Goal: Task Accomplishment & Management: Use online tool/utility

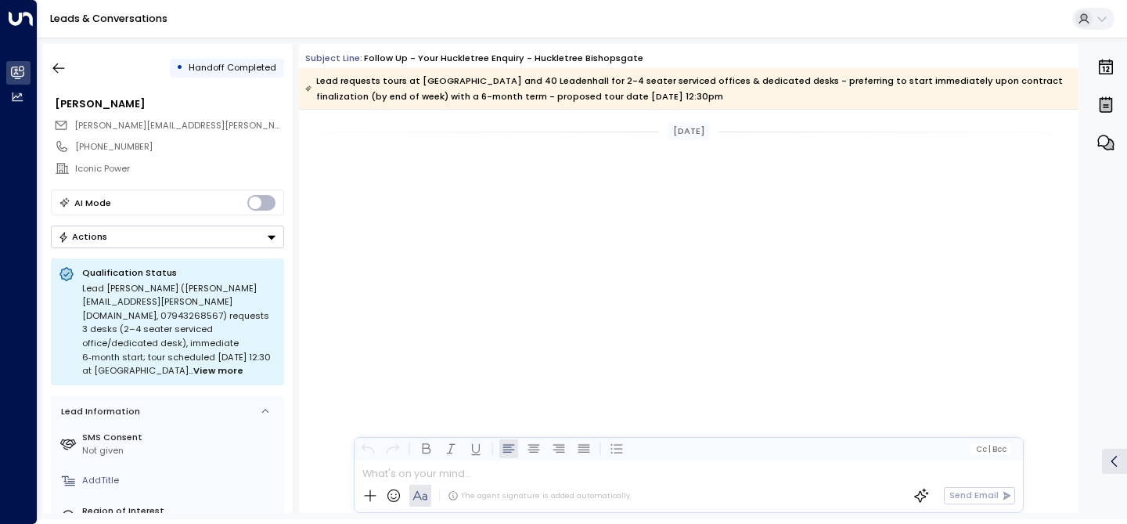
scroll to position [2733, 0]
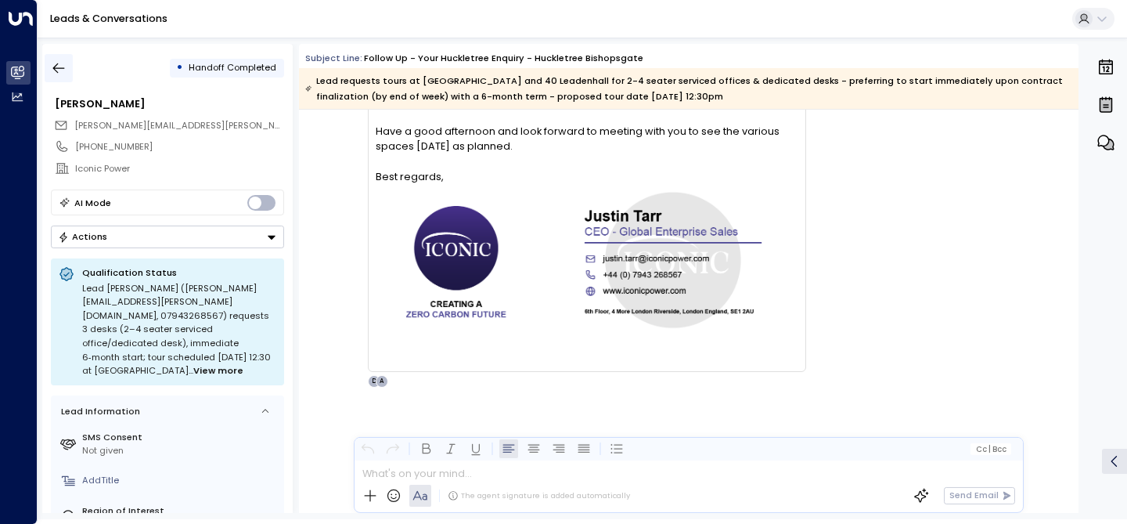
click at [55, 69] on icon "button" at bounding box center [59, 68] width 16 height 16
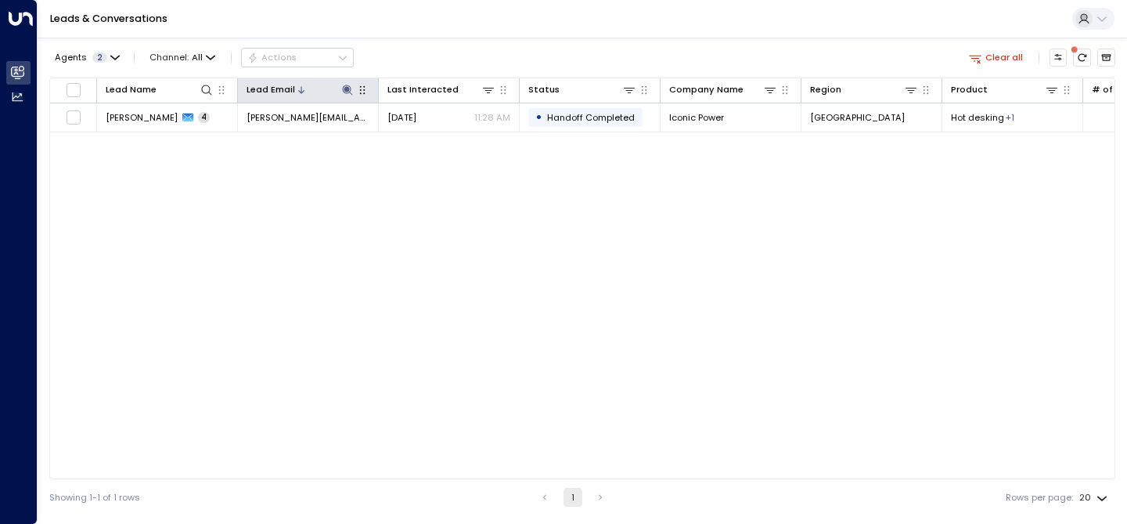
click at [344, 89] on icon at bounding box center [347, 90] width 13 height 13
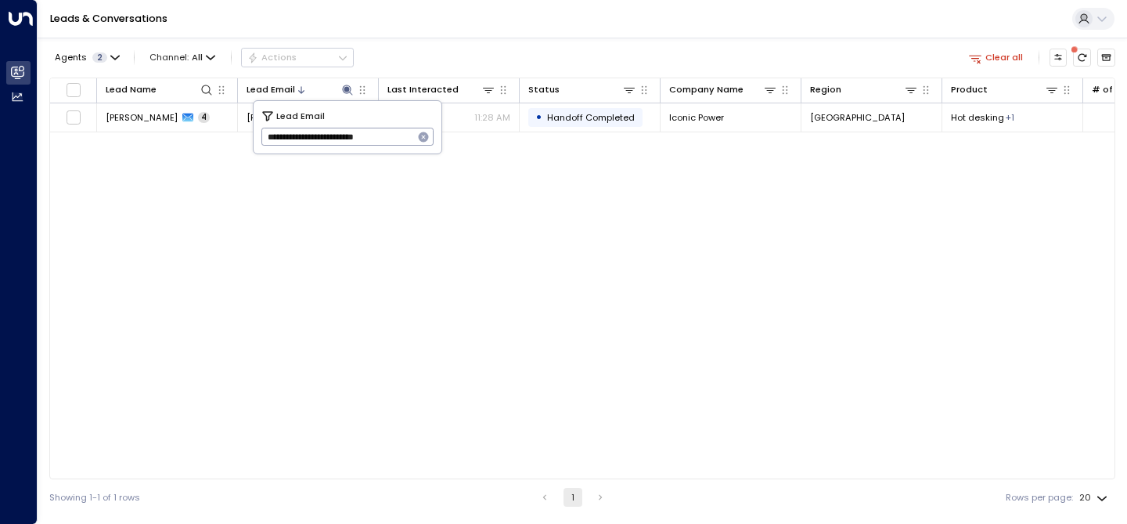
click at [427, 143] on button "button" at bounding box center [423, 137] width 20 height 20
click at [298, 130] on input "text" at bounding box center [347, 137] width 173 height 26
click at [298, 133] on input "text" at bounding box center [347, 137] width 173 height 26
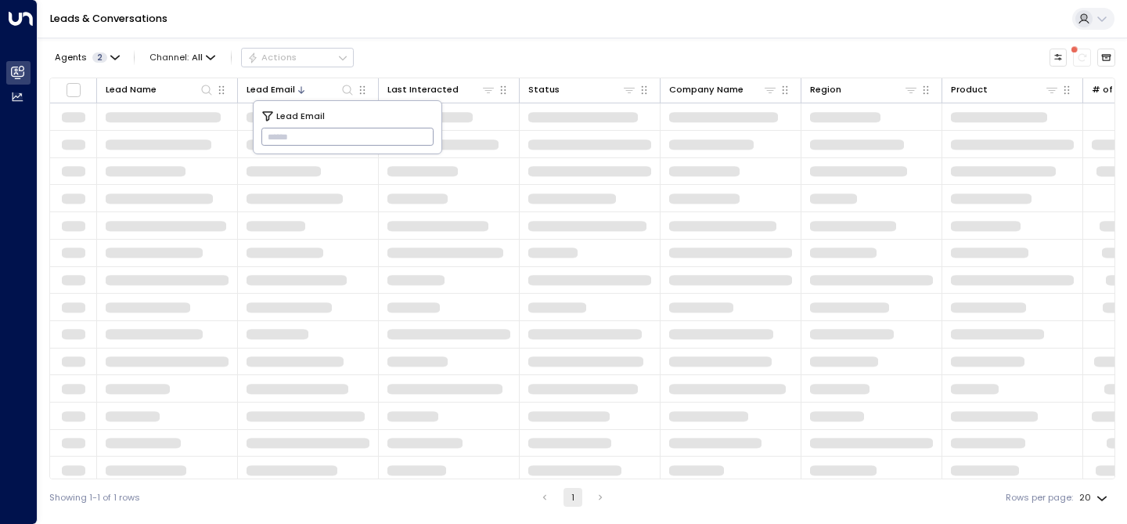
type input "**********"
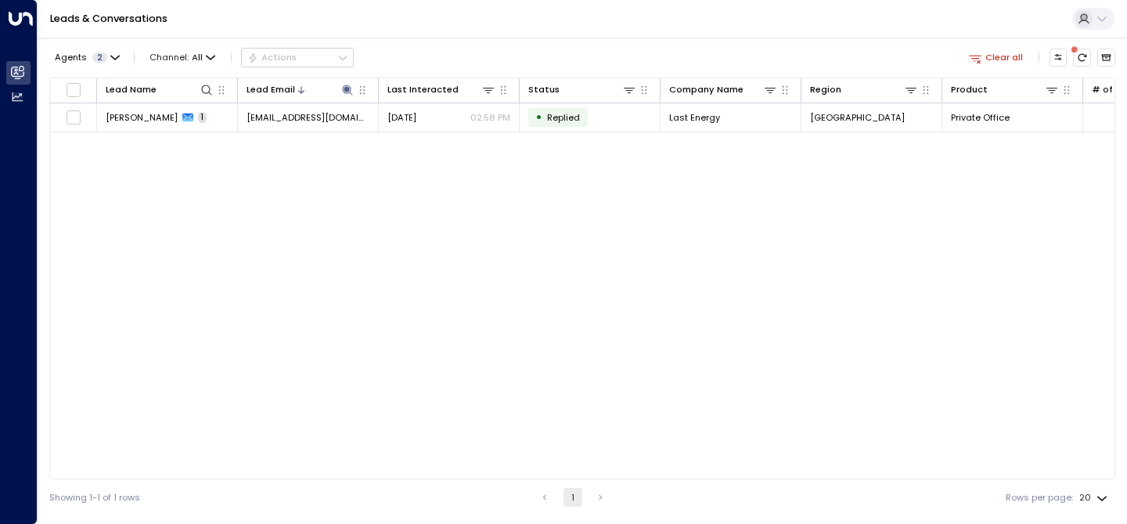
click at [492, 50] on div "Agents 2 Channel: All Actions Clear all" at bounding box center [582, 57] width 1066 height 27
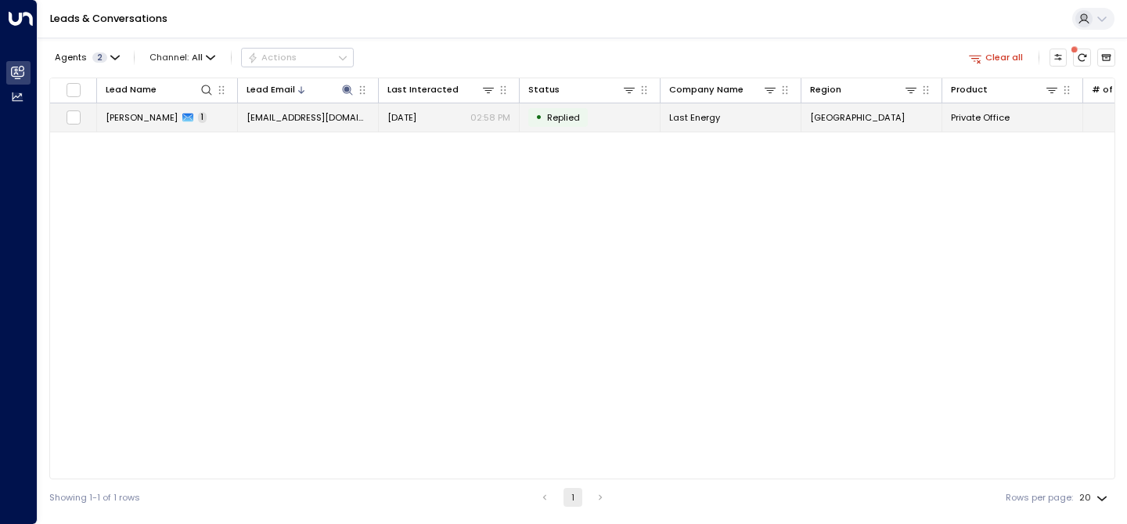
click at [152, 114] on span "[PERSON_NAME]" at bounding box center [142, 117] width 72 height 13
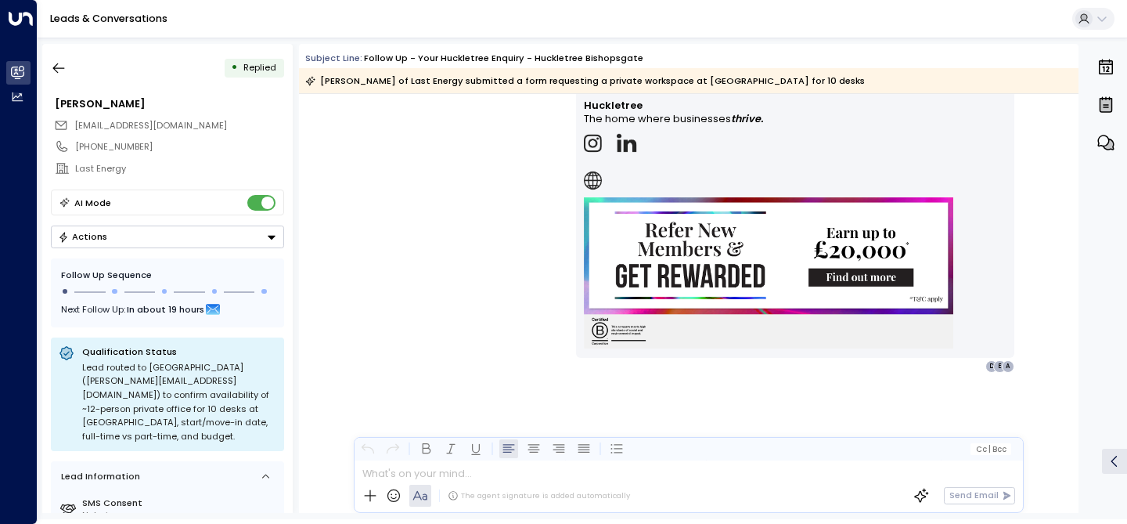
scroll to position [1200, 0]
